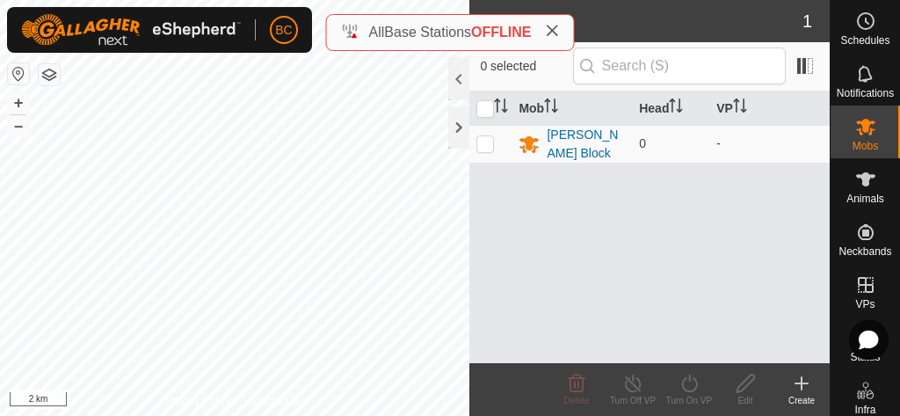
click at [559, 33] on icon at bounding box center [552, 31] width 14 height 14
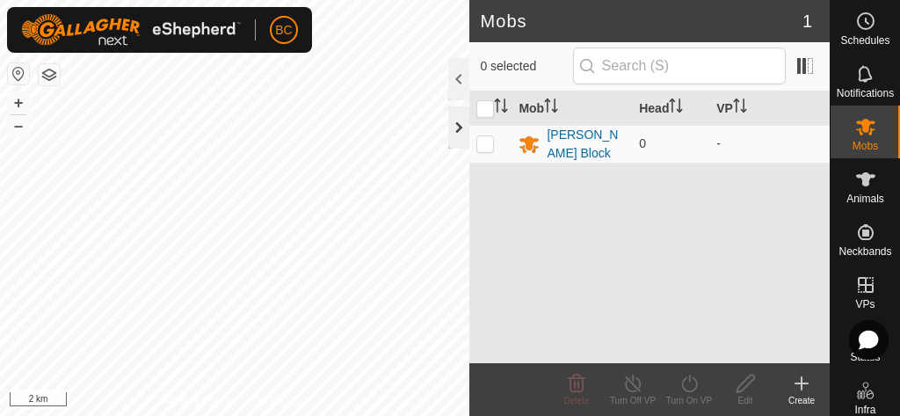
click at [458, 123] on div at bounding box center [458, 127] width 21 height 42
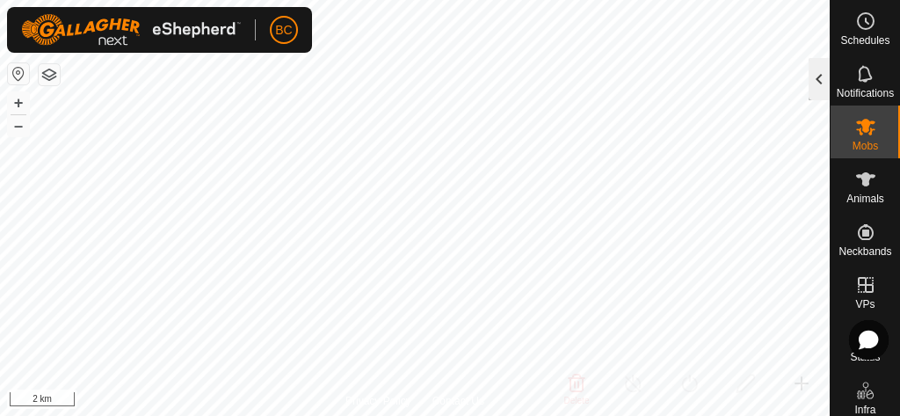
click at [820, 74] on div at bounding box center [819, 79] width 21 height 42
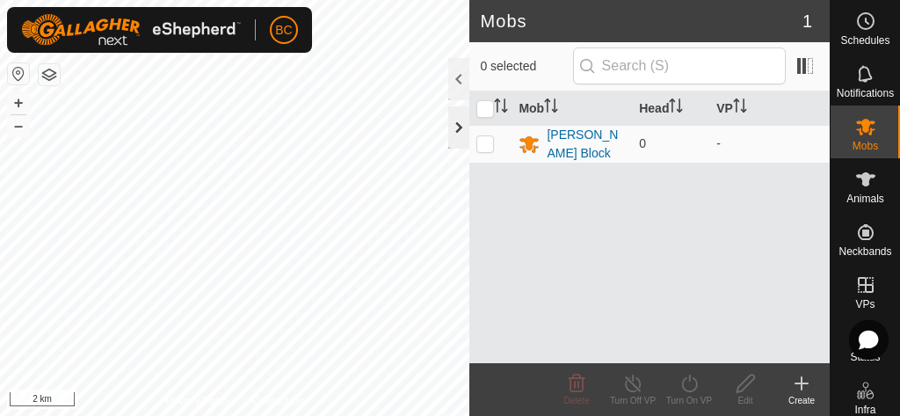
click at [453, 127] on div at bounding box center [458, 127] width 21 height 42
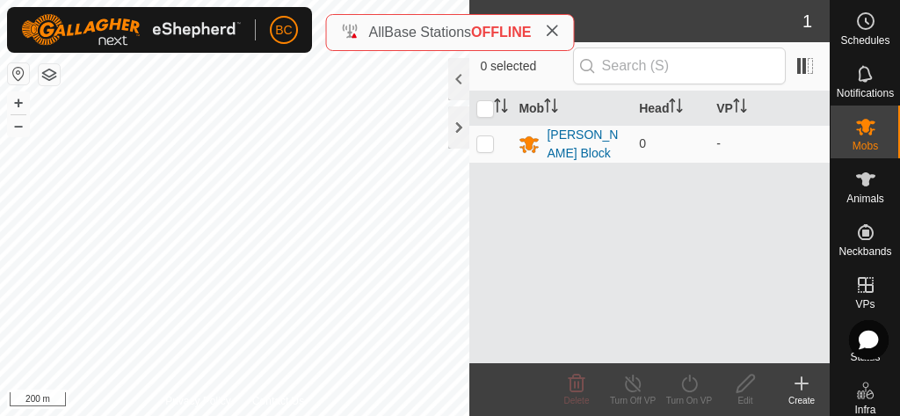
click at [501, 258] on div "Mobs 1 0 selected Mob Head [PERSON_NAME] Block 0 - Delete Turn Off VP Turn On V…" at bounding box center [415, 208] width 830 height 416
click at [459, 122] on div at bounding box center [458, 127] width 21 height 42
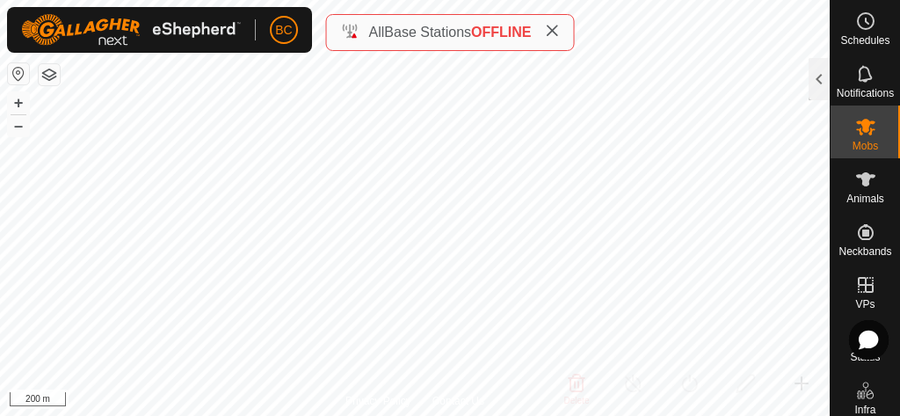
click at [556, 33] on icon at bounding box center [552, 31] width 14 height 14
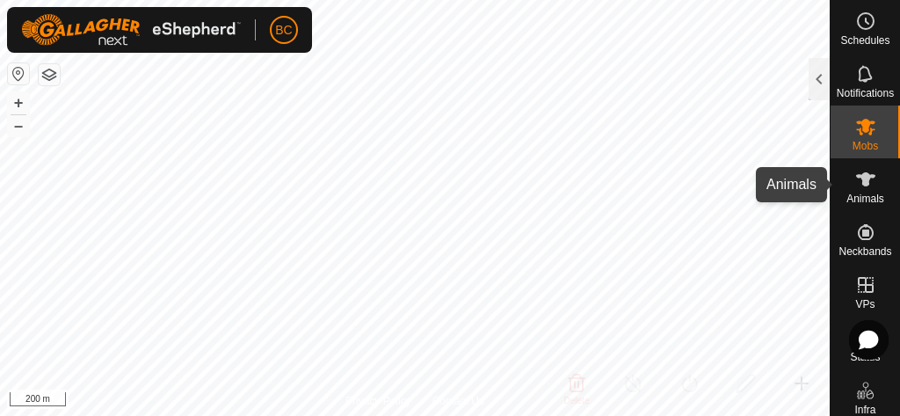
click at [874, 184] on icon at bounding box center [865, 179] width 21 height 21
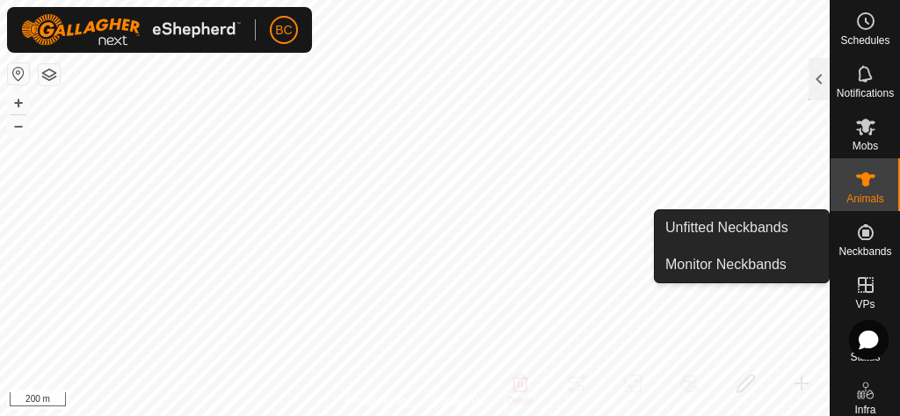
click at [862, 225] on icon at bounding box center [866, 232] width 16 height 16
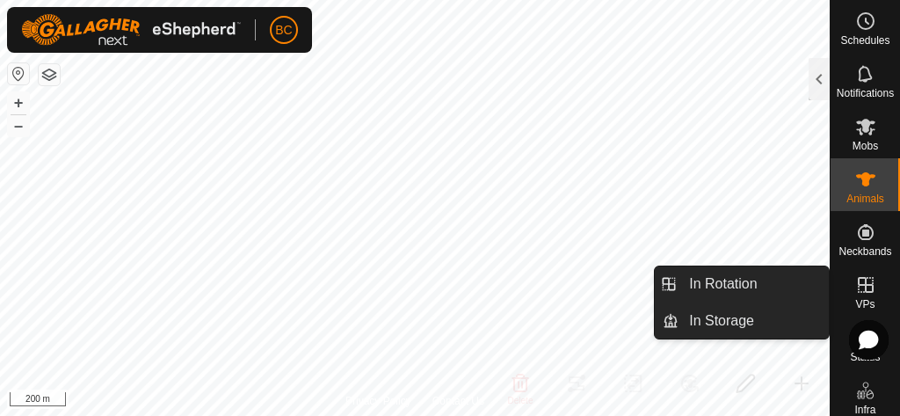
click at [866, 294] on icon at bounding box center [865, 284] width 21 height 21
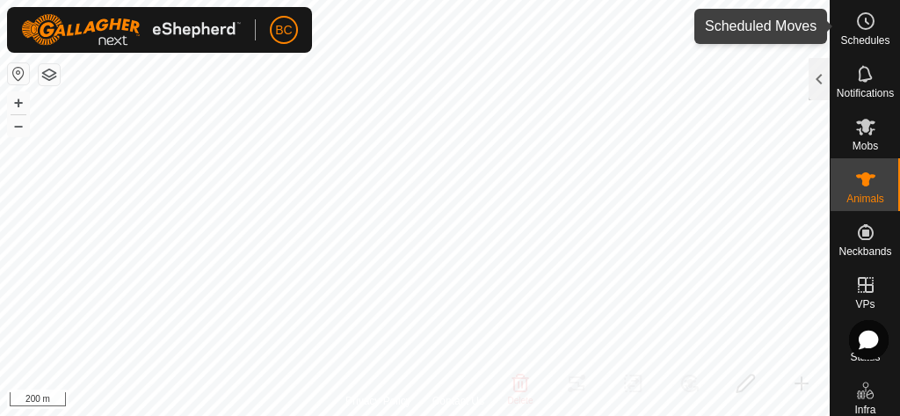
click at [869, 17] on icon at bounding box center [865, 21] width 21 height 21
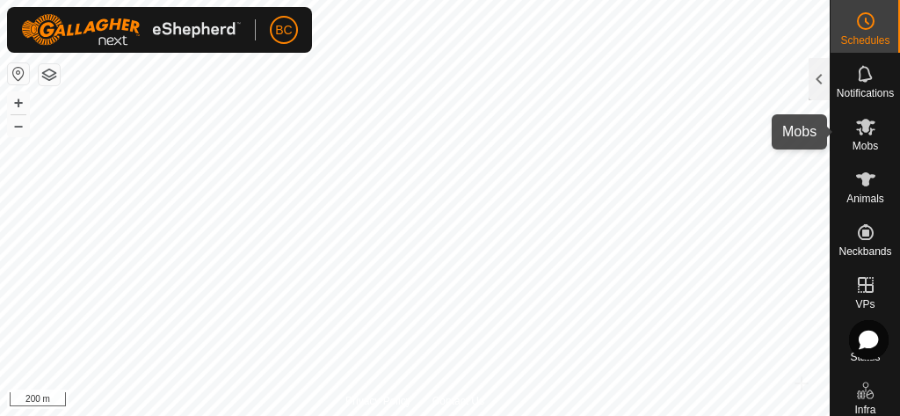
click at [869, 141] on span "Mobs" at bounding box center [865, 146] width 25 height 11
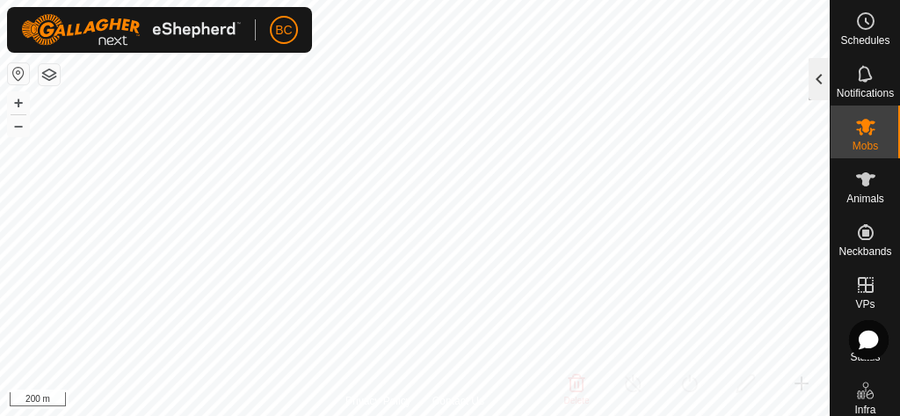
click at [819, 74] on div at bounding box center [819, 79] width 21 height 42
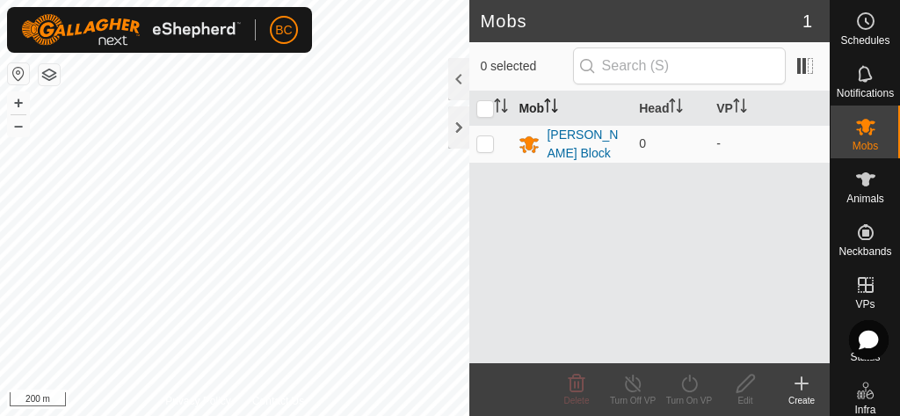
click at [551, 102] on icon "Activate to sort" at bounding box center [551, 105] width 14 height 14
click at [500, 103] on icon "Activate to sort" at bounding box center [501, 105] width 14 height 14
click at [463, 127] on div at bounding box center [458, 127] width 21 height 42
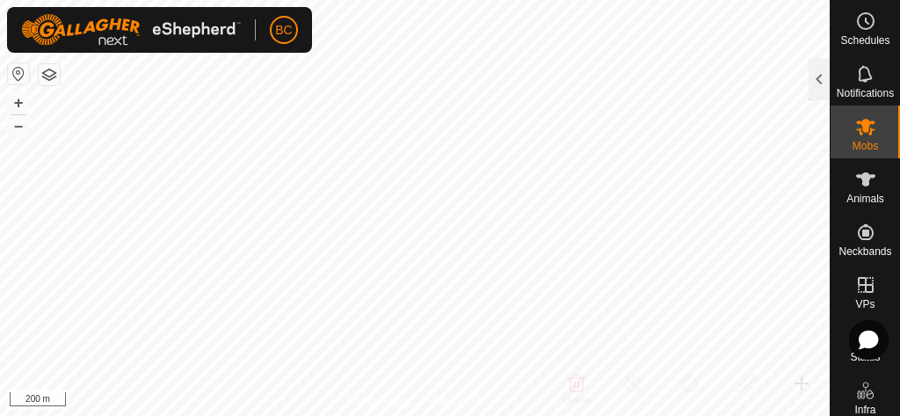
click at [48, 76] on button "button" at bounding box center [49, 74] width 21 height 21
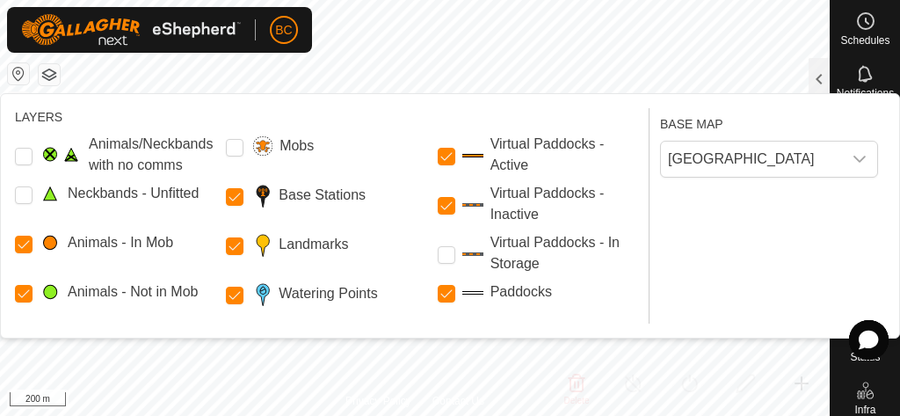
click at [57, 81] on button "button" at bounding box center [49, 74] width 21 height 21
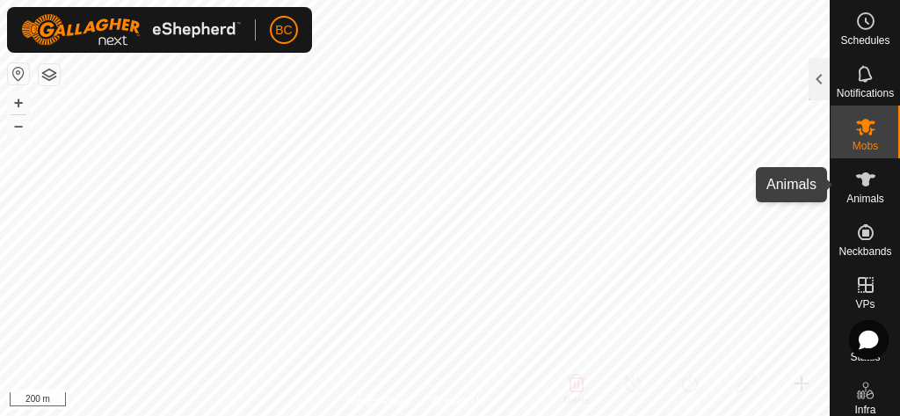
click at [867, 181] on icon at bounding box center [865, 179] width 19 height 14
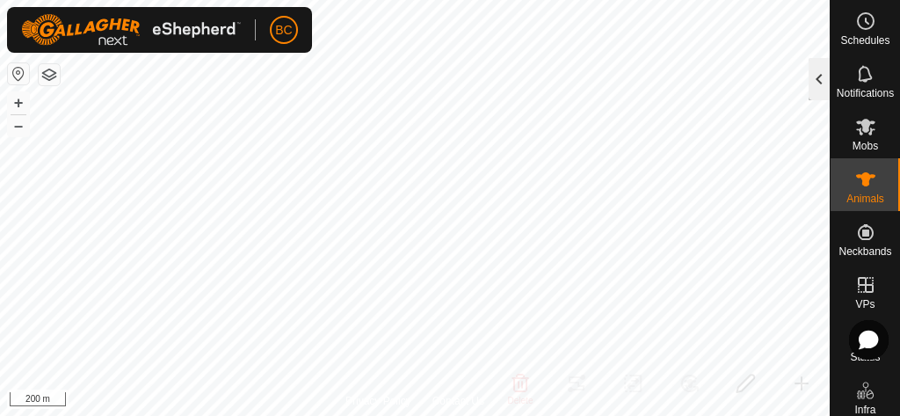
click at [817, 76] on div at bounding box center [819, 79] width 21 height 42
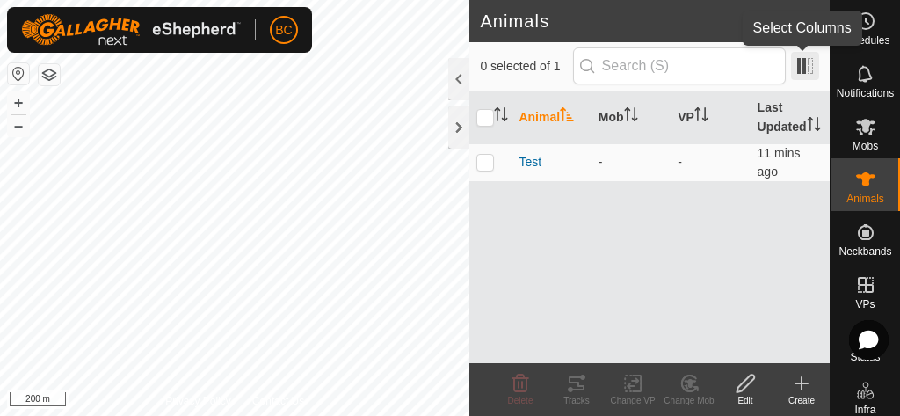
click at [800, 71] on span at bounding box center [805, 66] width 28 height 28
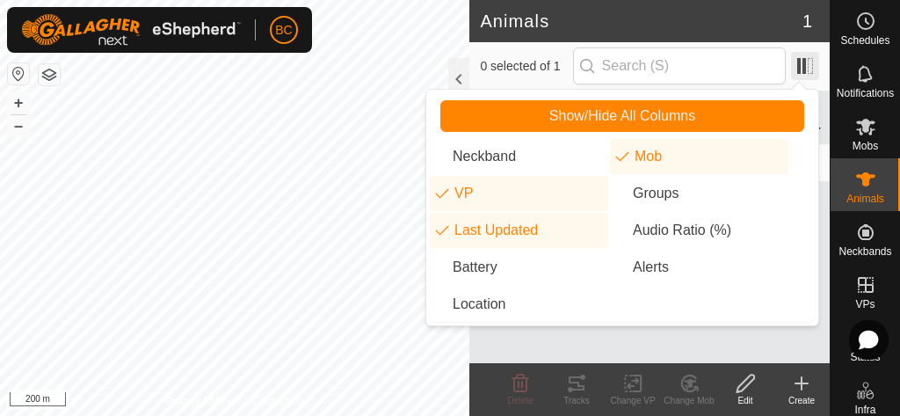
click at [800, 69] on span at bounding box center [805, 66] width 28 height 28
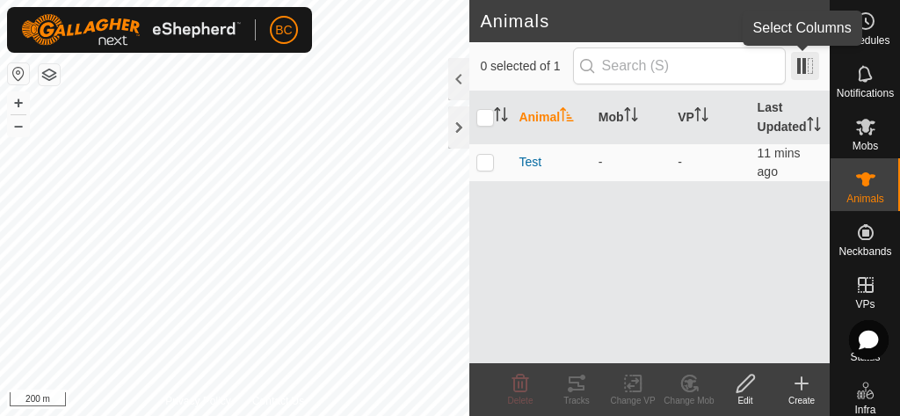
click at [808, 55] on span at bounding box center [805, 66] width 28 height 28
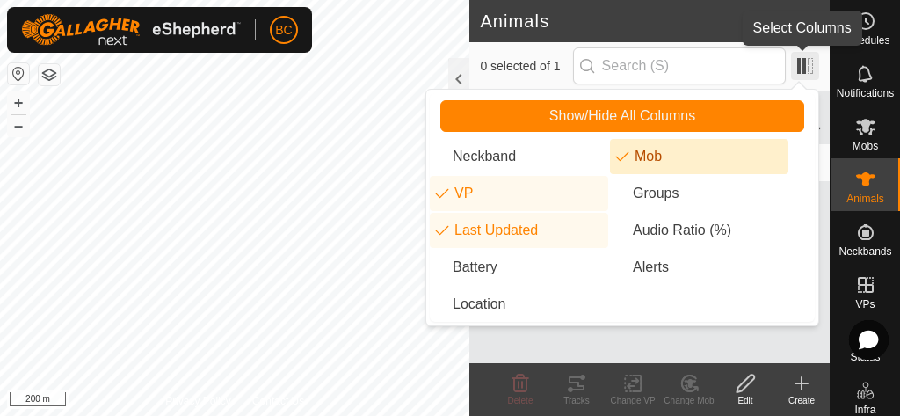
click at [803, 62] on span at bounding box center [805, 66] width 28 height 28
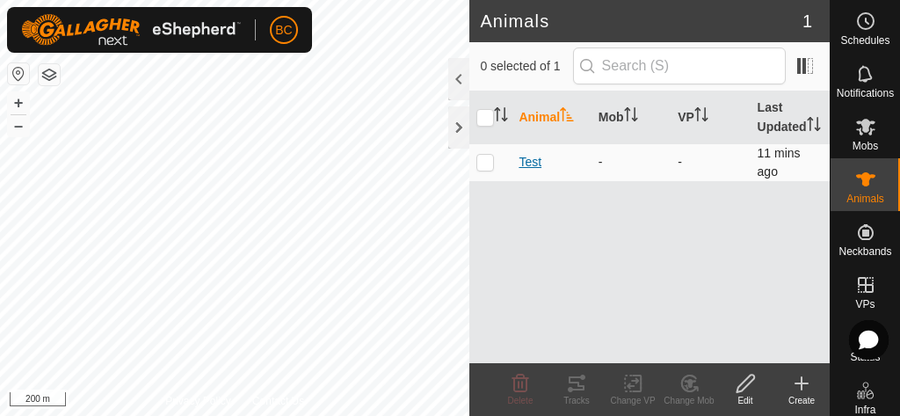
click at [528, 171] on span "Test" at bounding box center [530, 162] width 23 height 18
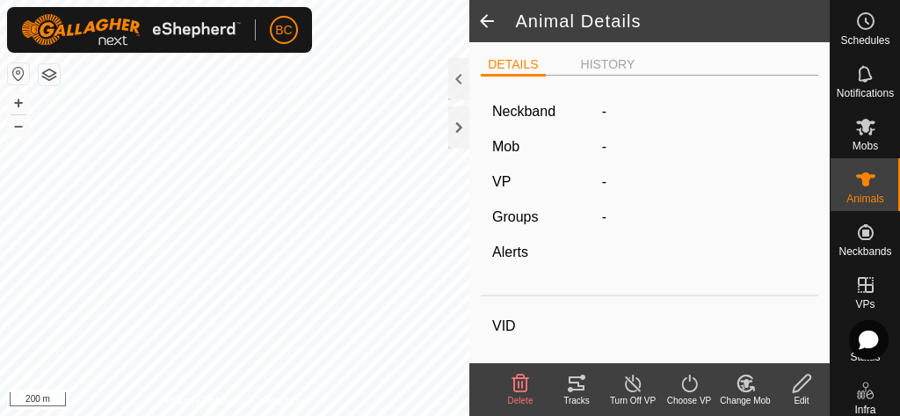
type input "Test"
type input "-"
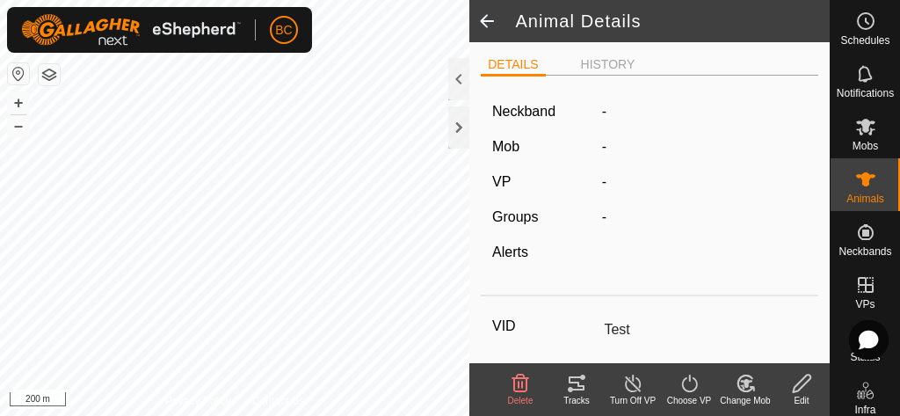
type input "0 kg"
type input "-"
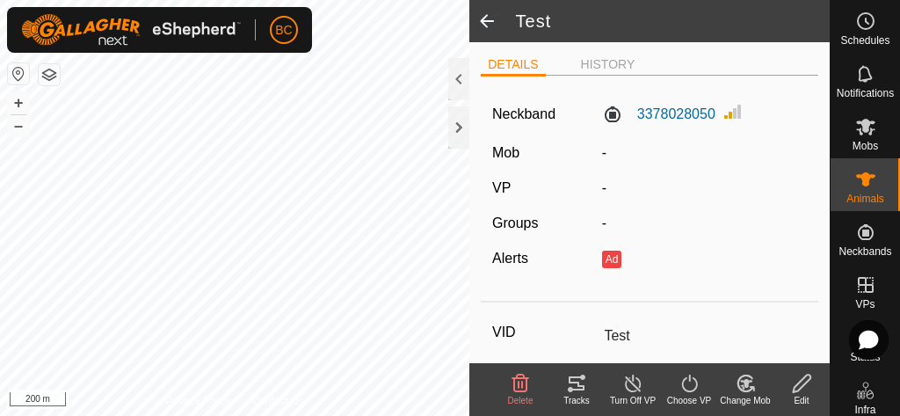
click at [477, 18] on span at bounding box center [486, 21] width 35 height 42
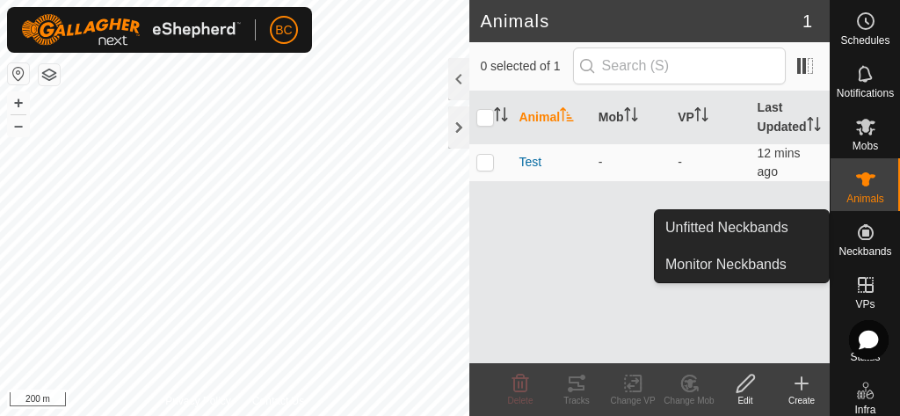
click at [870, 229] on icon at bounding box center [865, 232] width 21 height 21
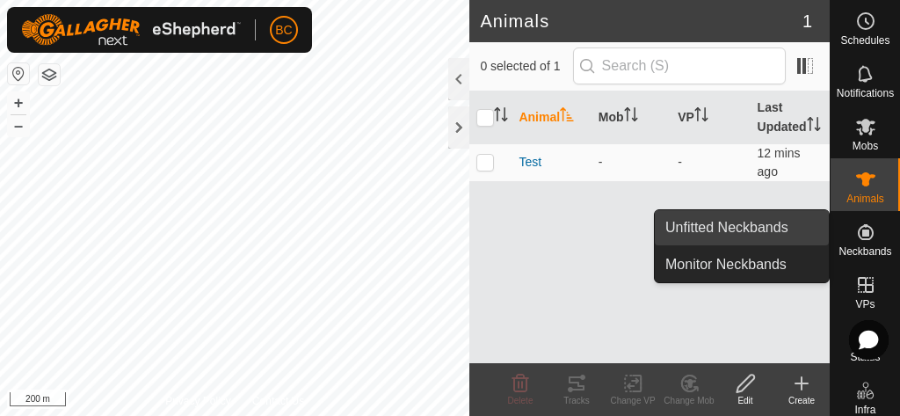
click at [750, 223] on link "Unfitted Neckbands" at bounding box center [742, 227] width 174 height 35
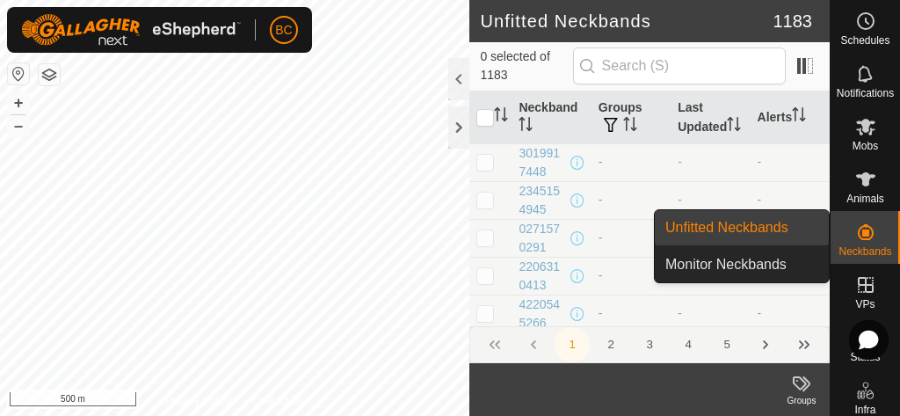
click at [782, 223] on link "Unfitted Neckbands" at bounding box center [742, 227] width 174 height 35
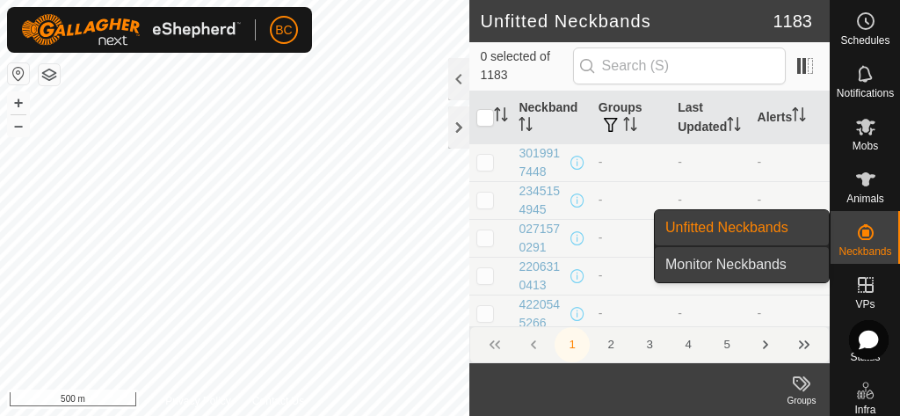
click at [771, 265] on link "Monitor Neckbands" at bounding box center [742, 264] width 174 height 35
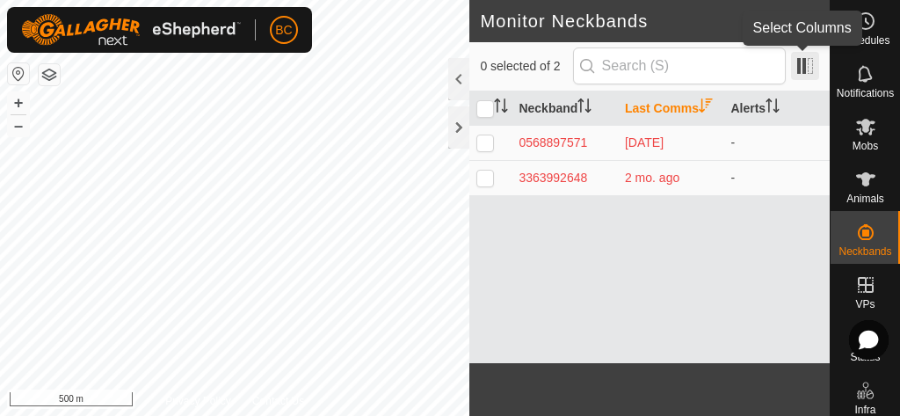
click at [807, 62] on span at bounding box center [805, 66] width 28 height 28
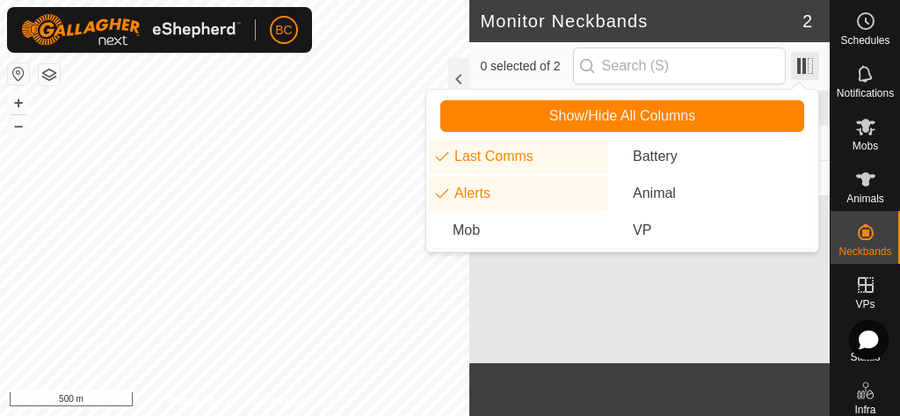
click at [807, 62] on span at bounding box center [805, 66] width 28 height 28
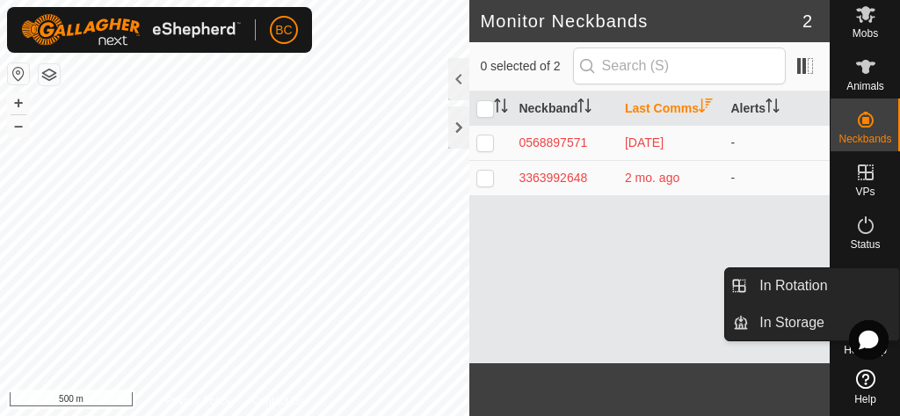
click at [868, 190] on span "VPs" at bounding box center [864, 191] width 19 height 11
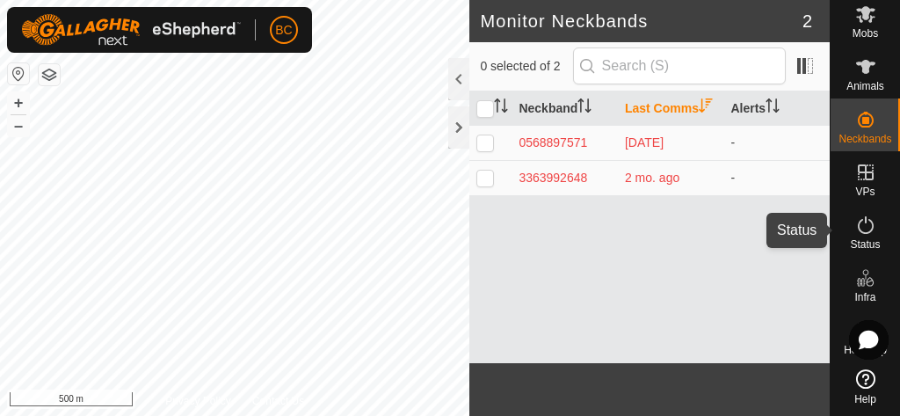
click at [864, 231] on icon at bounding box center [865, 224] width 21 height 21
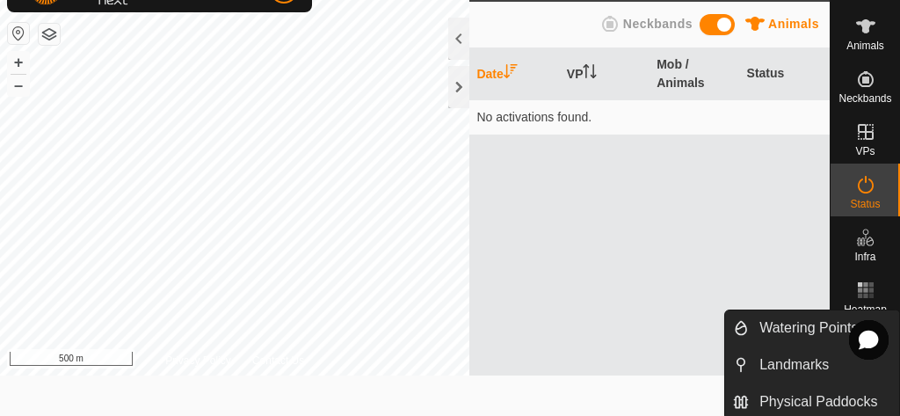
scroll to position [4, 0]
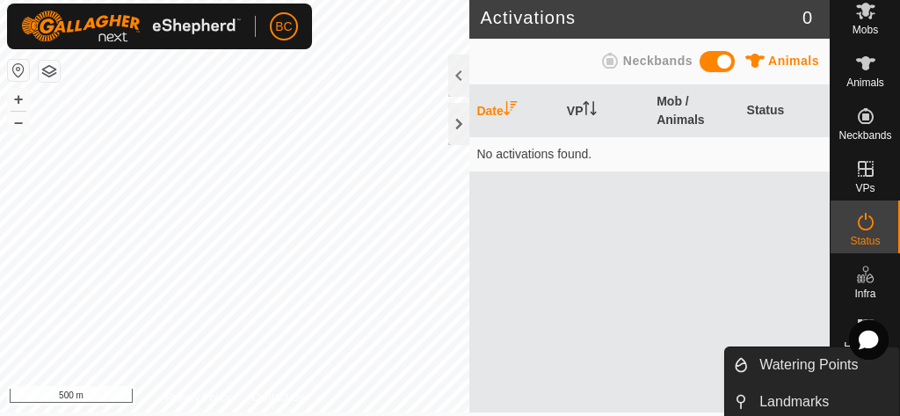
click at [858, 296] on nav "Schedules Notifications Mobs Animals Neckbands VPs Status Infra Heatmap Help" at bounding box center [865, 92] width 69 height 416
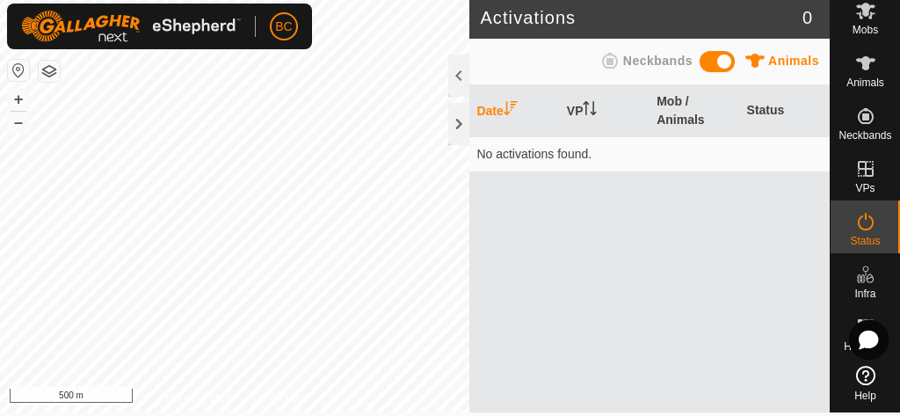
scroll to position [0, 0]
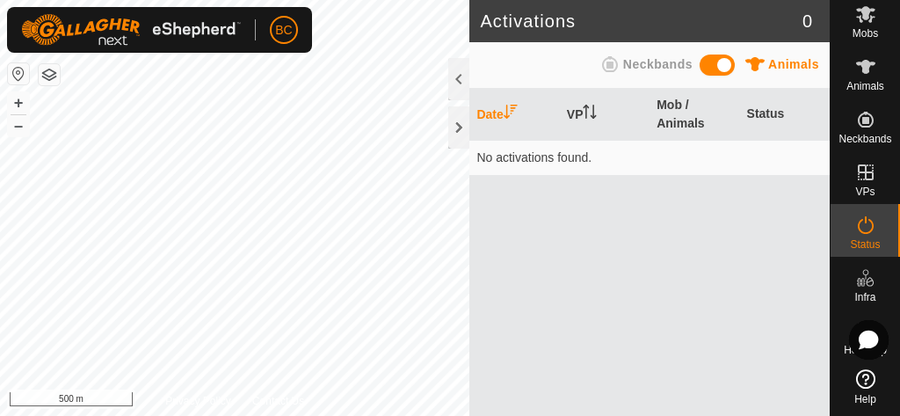
click at [869, 280] on icon at bounding box center [865, 277] width 21 height 21
click at [864, 280] on icon at bounding box center [865, 277] width 21 height 21
click at [860, 279] on icon at bounding box center [865, 277] width 21 height 21
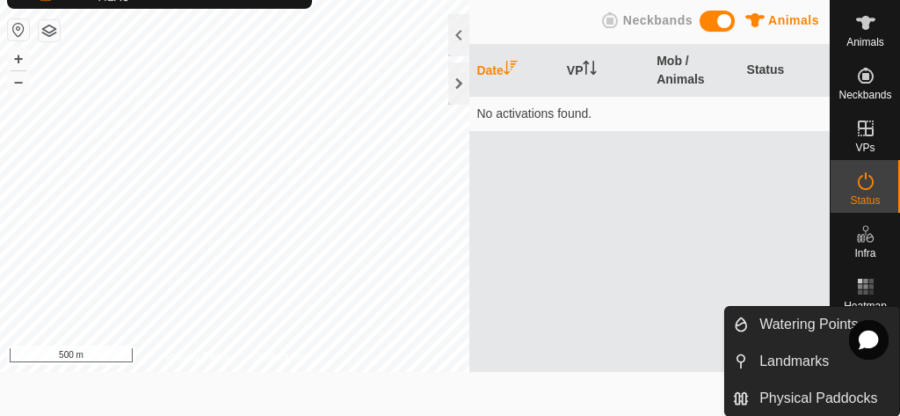
scroll to position [44, 0]
click at [864, 258] on span "Infra" at bounding box center [864, 253] width 21 height 11
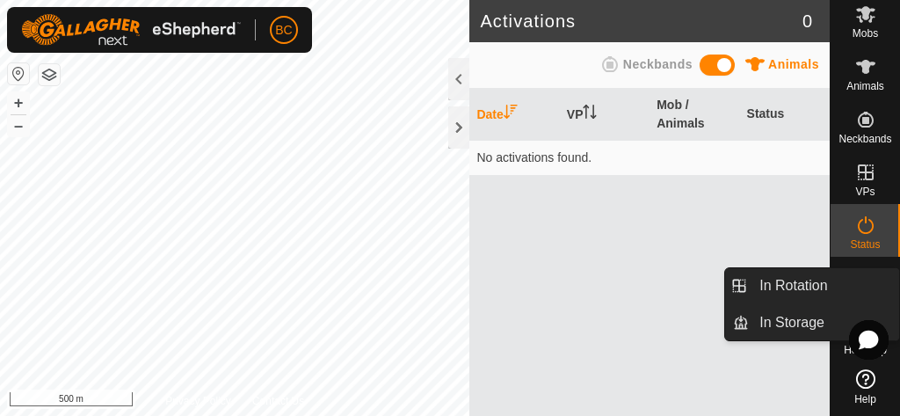
scroll to position [0, 0]
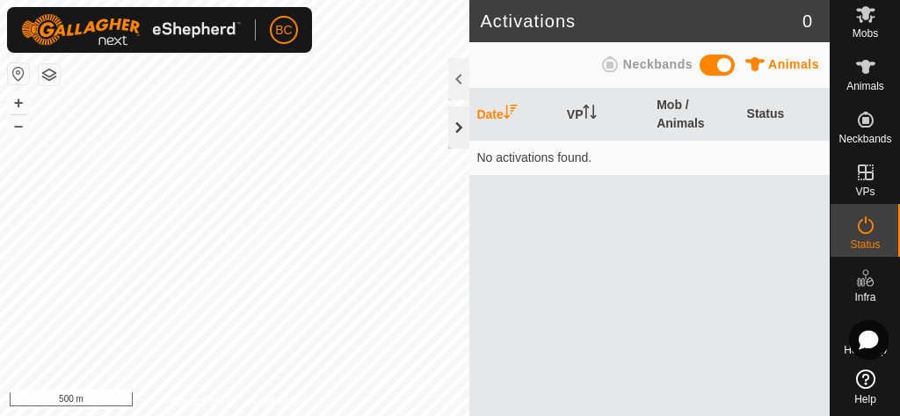
click at [459, 124] on div at bounding box center [458, 127] width 21 height 42
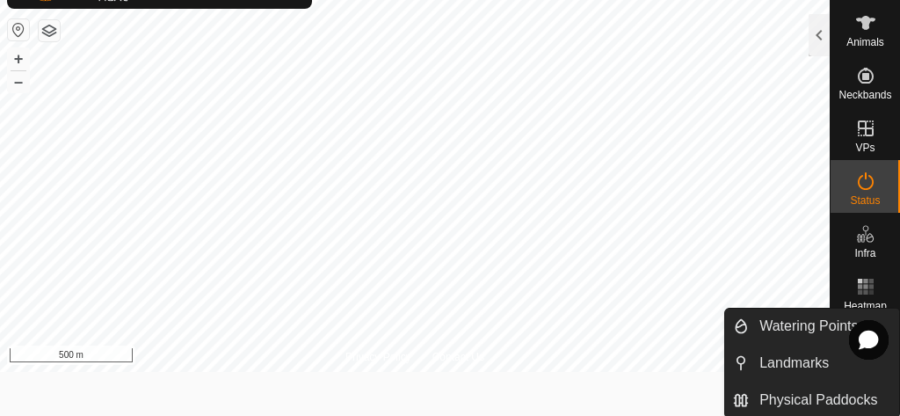
scroll to position [25, 0]
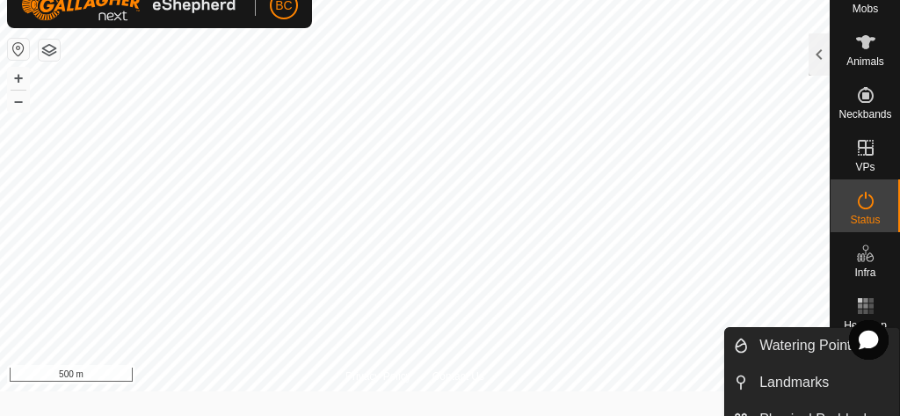
click at [870, 251] on icon at bounding box center [865, 253] width 21 height 21
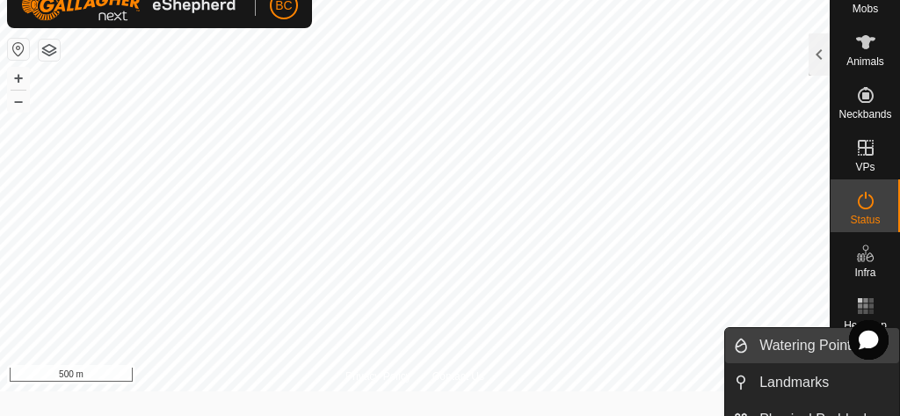
scroll to position [44, 0]
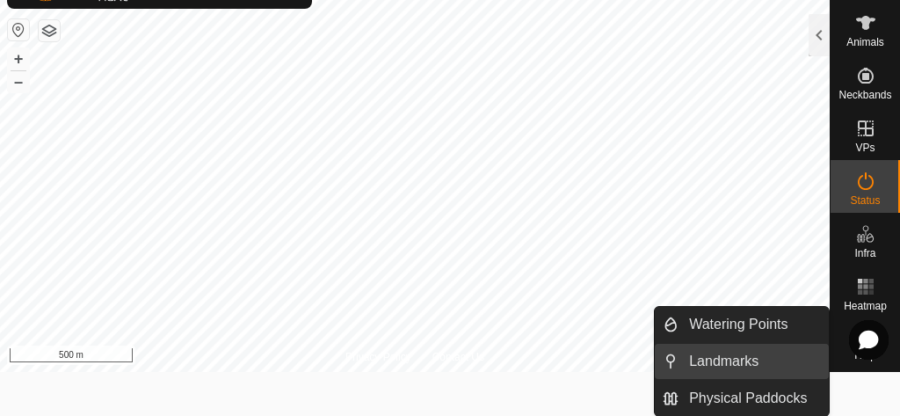
click at [751, 360] on link "Landmarks" at bounding box center [754, 361] width 150 height 35
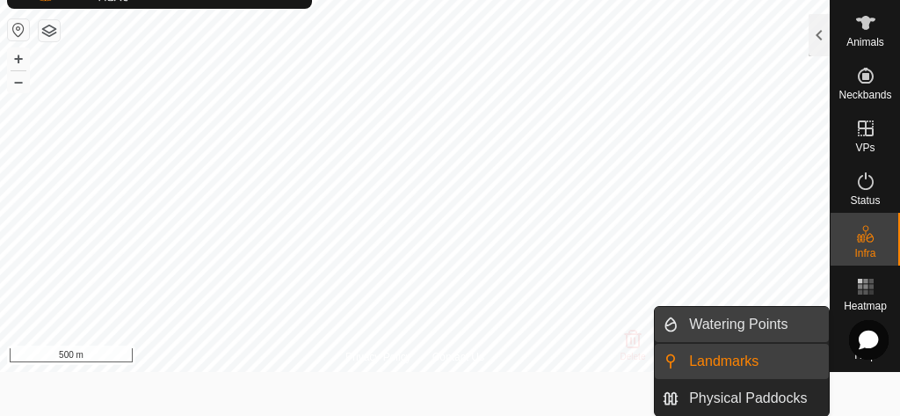
click at [752, 327] on link "Watering Points" at bounding box center [754, 324] width 150 height 35
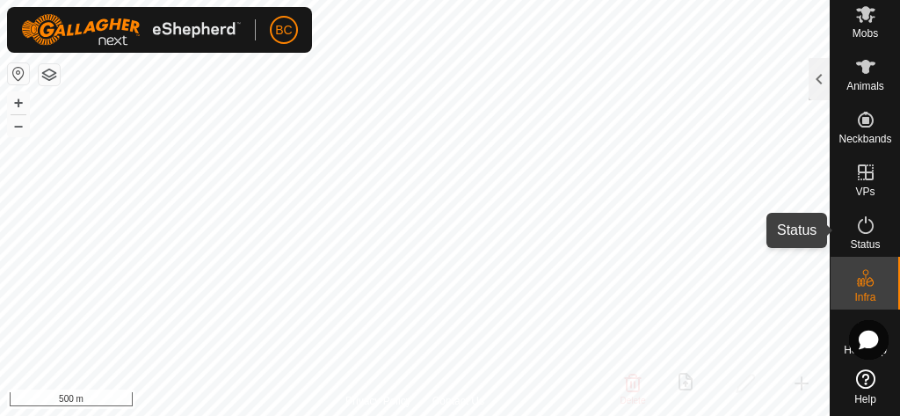
click at [875, 235] on icon at bounding box center [865, 224] width 21 height 21
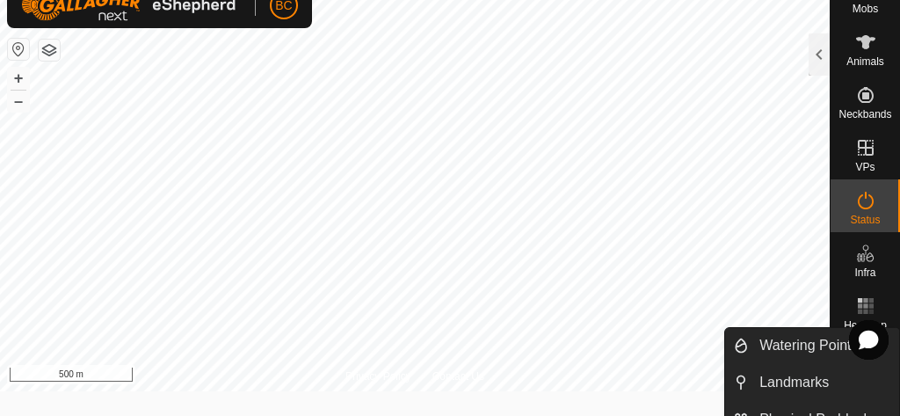
scroll to position [35, 0]
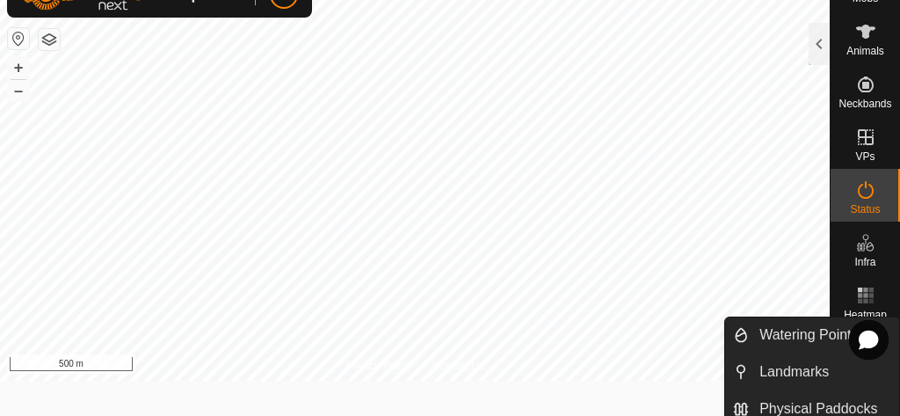
click at [868, 237] on icon at bounding box center [865, 242] width 21 height 21
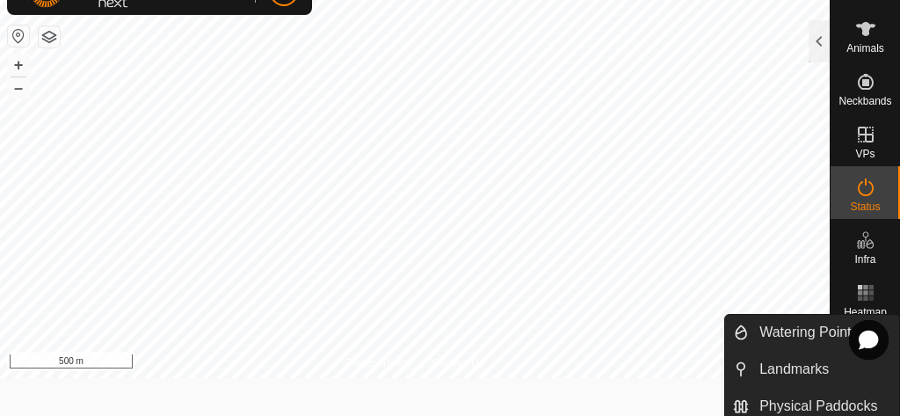
scroll to position [44, 0]
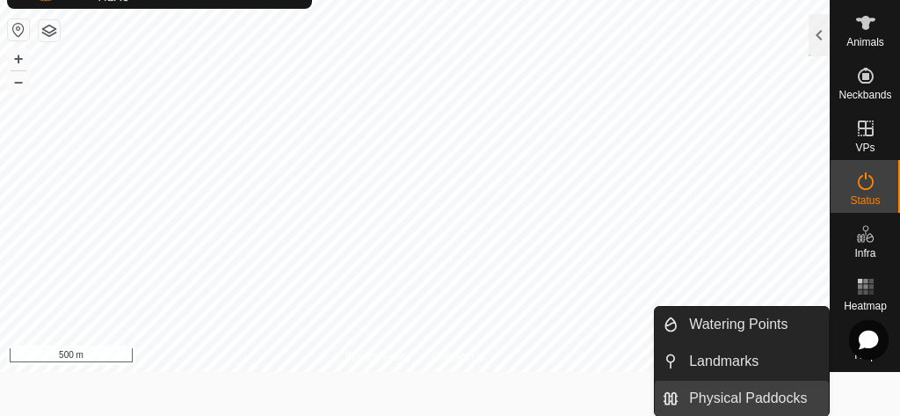
click at [745, 389] on link "Physical Paddocks" at bounding box center [754, 398] width 150 height 35
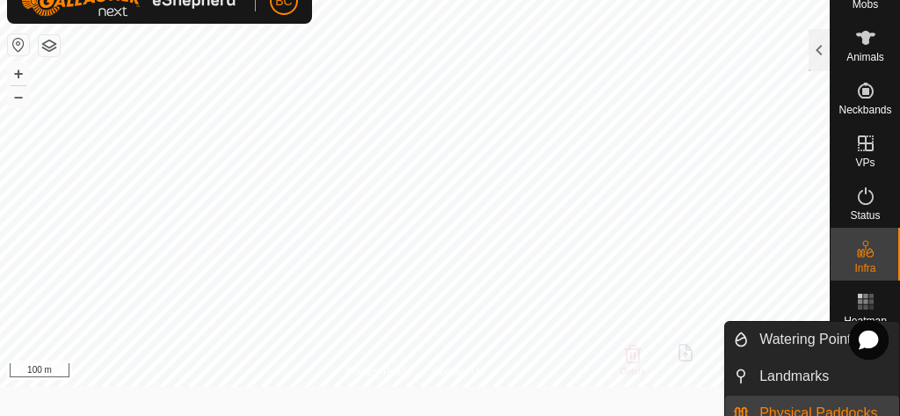
scroll to position [44, 0]
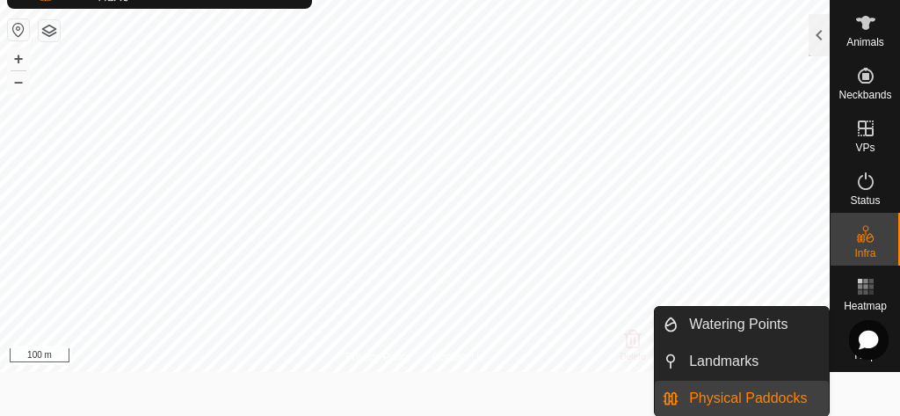
click at [739, 389] on link "Physical Paddocks" at bounding box center [754, 398] width 150 height 35
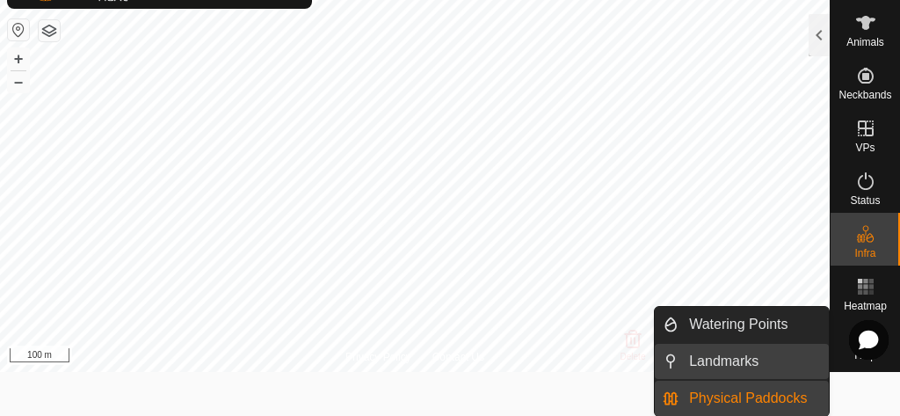
scroll to position [0, 0]
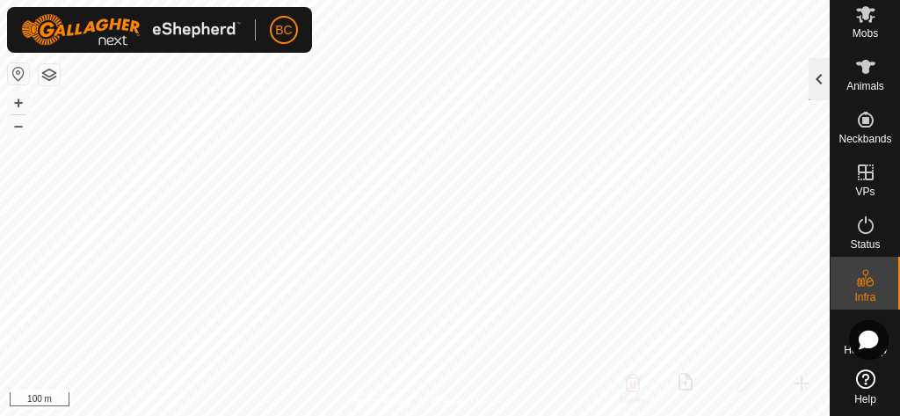
click at [821, 70] on div at bounding box center [819, 79] width 21 height 42
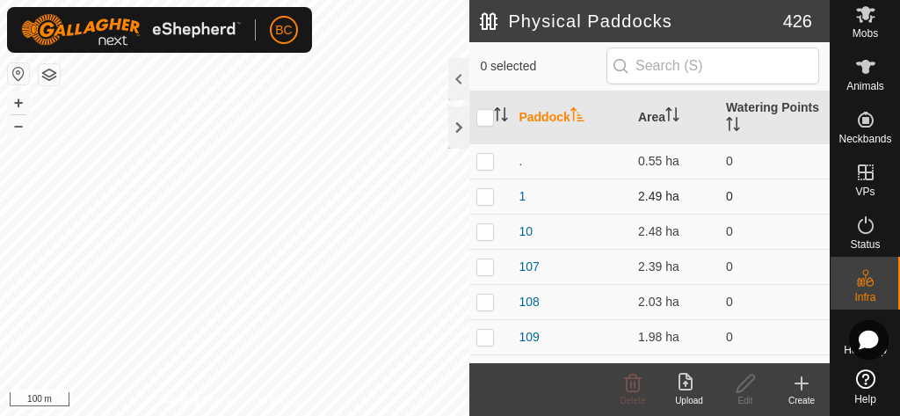
click at [487, 196] on p-checkbox at bounding box center [485, 196] width 18 height 14
checkbox input "true"
